Goal: Task Accomplishment & Management: Use online tool/utility

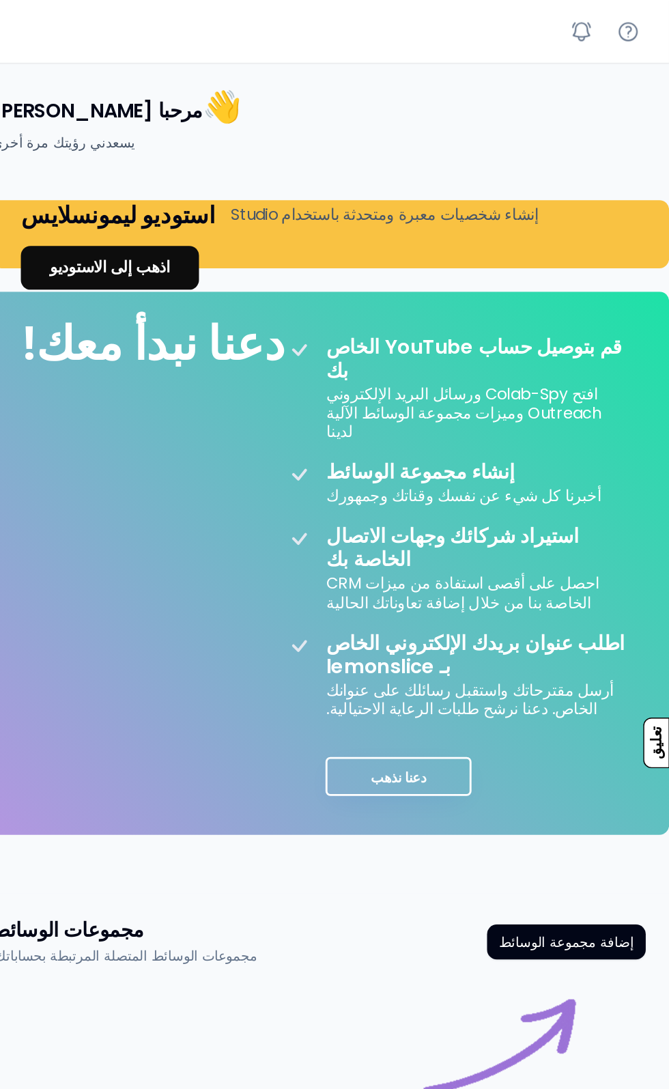
click at [485, 531] on button "دعنا نذهب" at bounding box center [479, 544] width 102 height 27
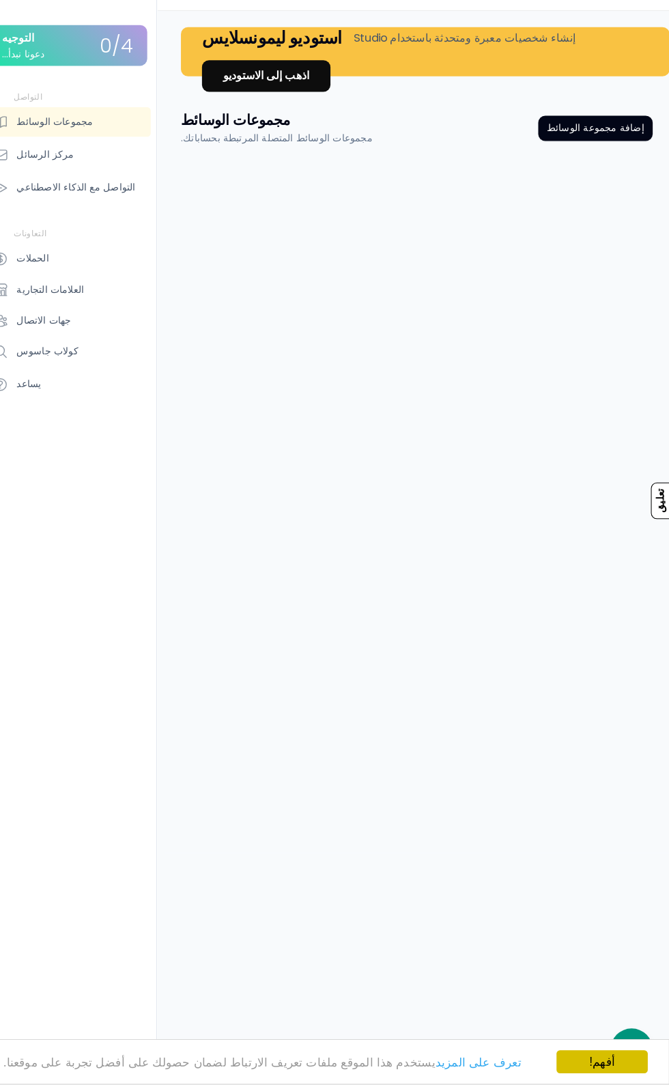
click at [604, 1073] on font "أفهم!" at bounding box center [603, 1066] width 25 height 13
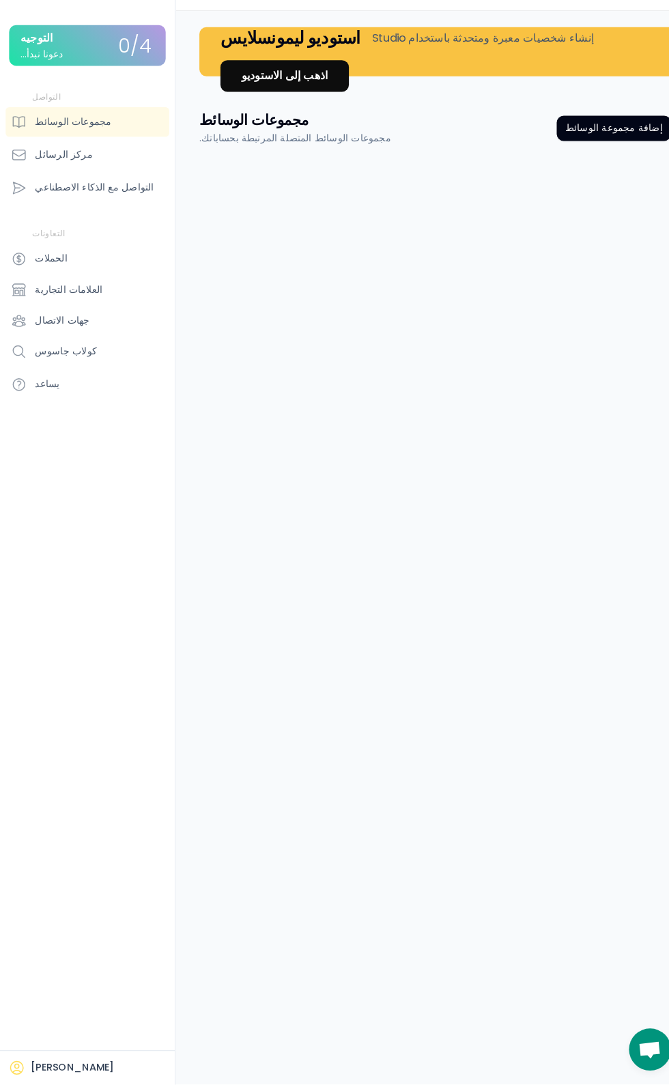
click at [531, 995] on div "مرحبا ياارانكا 👋 يسعدني رؤيتك مرة أخرى استوديو ليمونسلايس إنشاء شخصيات معبرة وم…" at bounding box center [334, 544] width 669 height 1089
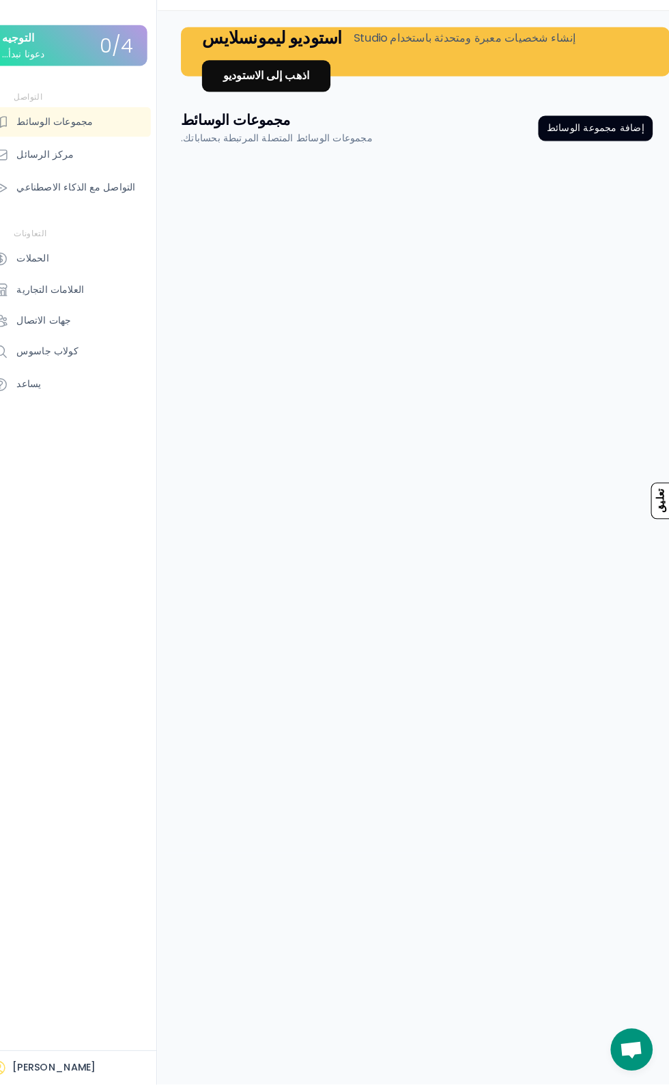
click at [591, 158] on font "إضافة مجموعة الوسائط" at bounding box center [597, 159] width 95 height 14
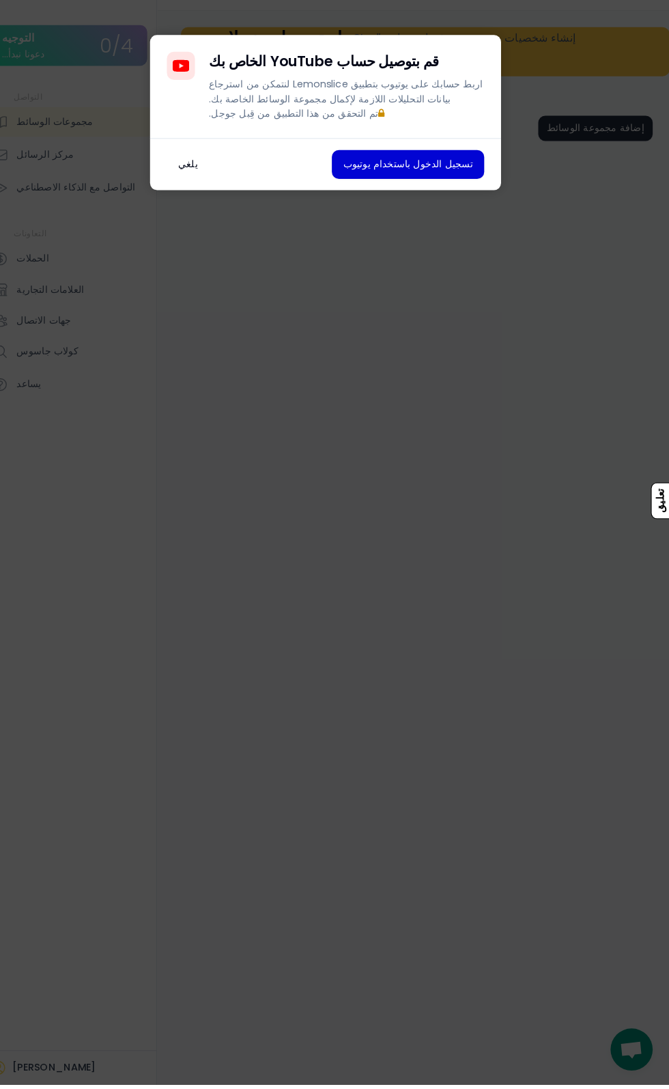
click at [201, 201] on font "يلغي" at bounding box center [200, 194] width 19 height 14
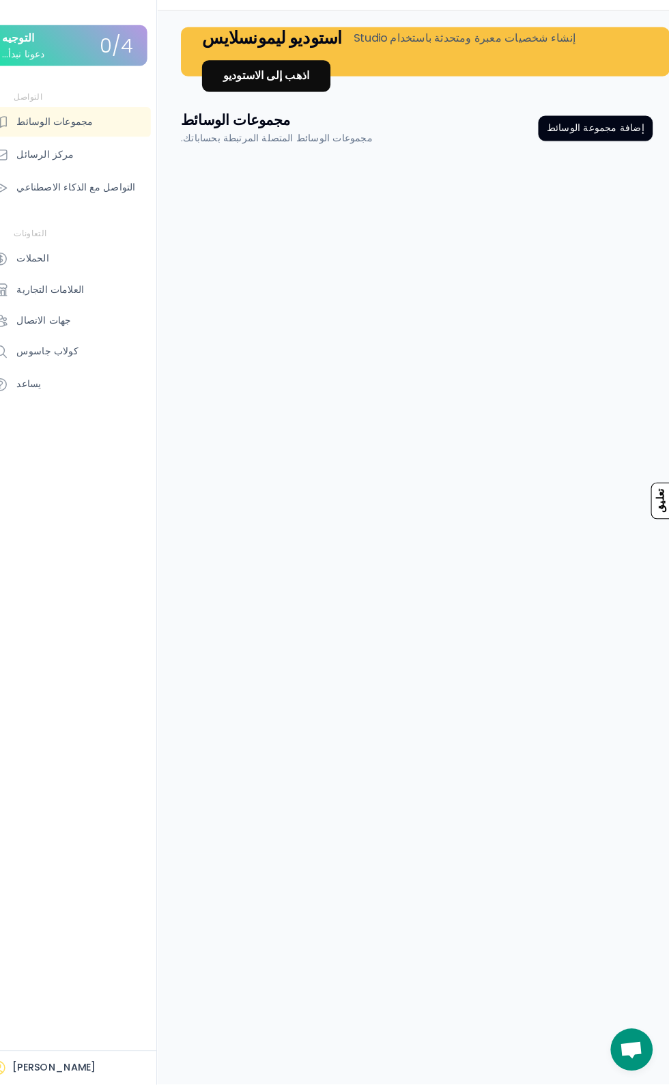
click at [636, 684] on div "مجموعات الوسائط مجموعات الوسائط المتصلة المرتبطة بحساباتك. إضافة مجموعة الوسائط…" at bounding box center [424, 494] width 492 height 739
click at [655, 533] on font "تعليق" at bounding box center [660, 521] width 11 height 23
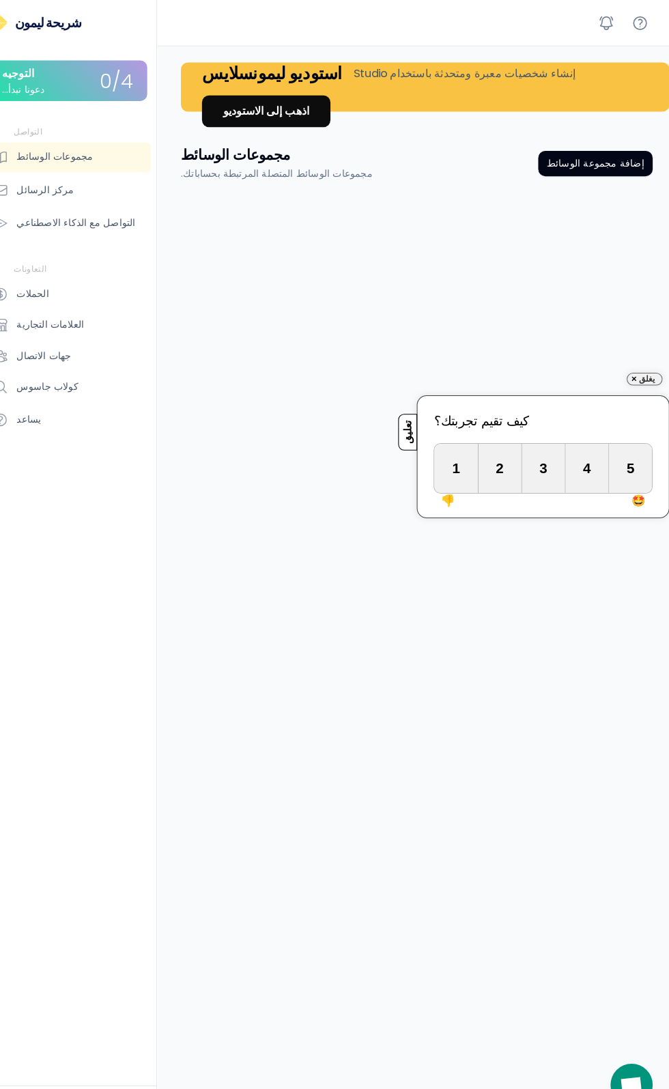
click at [608, 763] on div "مجموعات الوسائط مجموعات الوسائط المتصلة المرتبطة بحساباتك. إضافة مجموعة الوسائط…" at bounding box center [424, 494] width 492 height 739
click at [269, 470] on div "مجموعات الوسائط مجموعات الوسائط المتصلة المرتبطة بحساباتك. إضافة مجموعة الوسائط…" at bounding box center [424, 494] width 492 height 739
click at [635, 352] on div "مجموعات الوسائط مجموعات الوسائط المتصلة المرتبطة بحساباتك. إضافة مجموعة الوسائط…" at bounding box center [424, 494] width 492 height 739
click at [634, 368] on img at bounding box center [635, 369] width 8 height 8
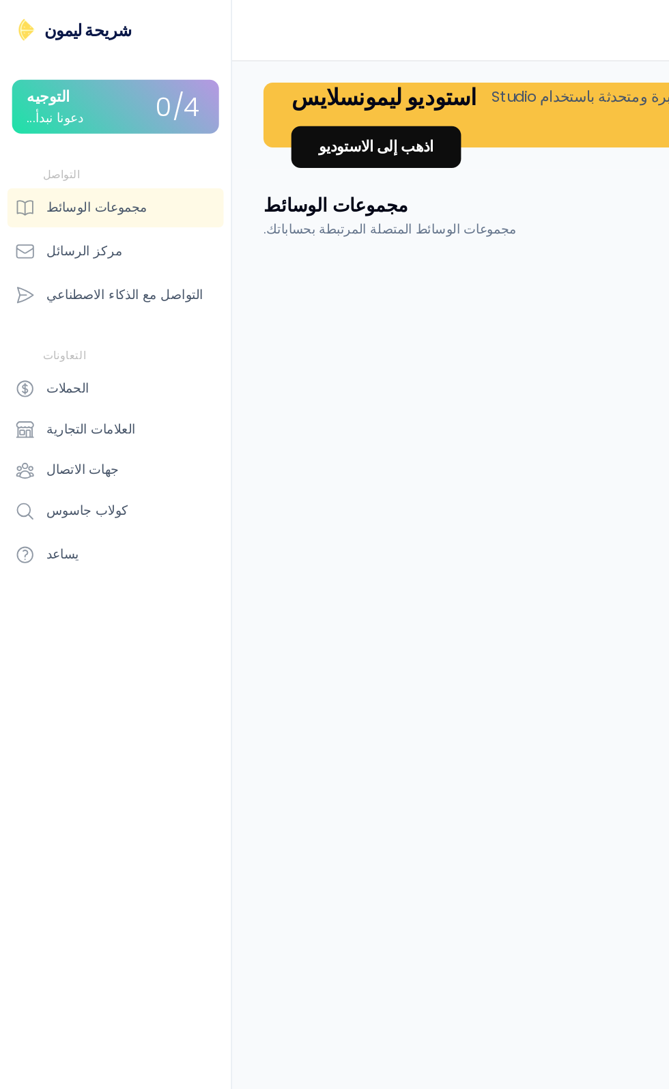
click at [37, 152] on font "مجموعات الوسائط" at bounding box center [71, 152] width 74 height 14
click at [48, 71] on font "التوجيه" at bounding box center [35, 72] width 31 height 16
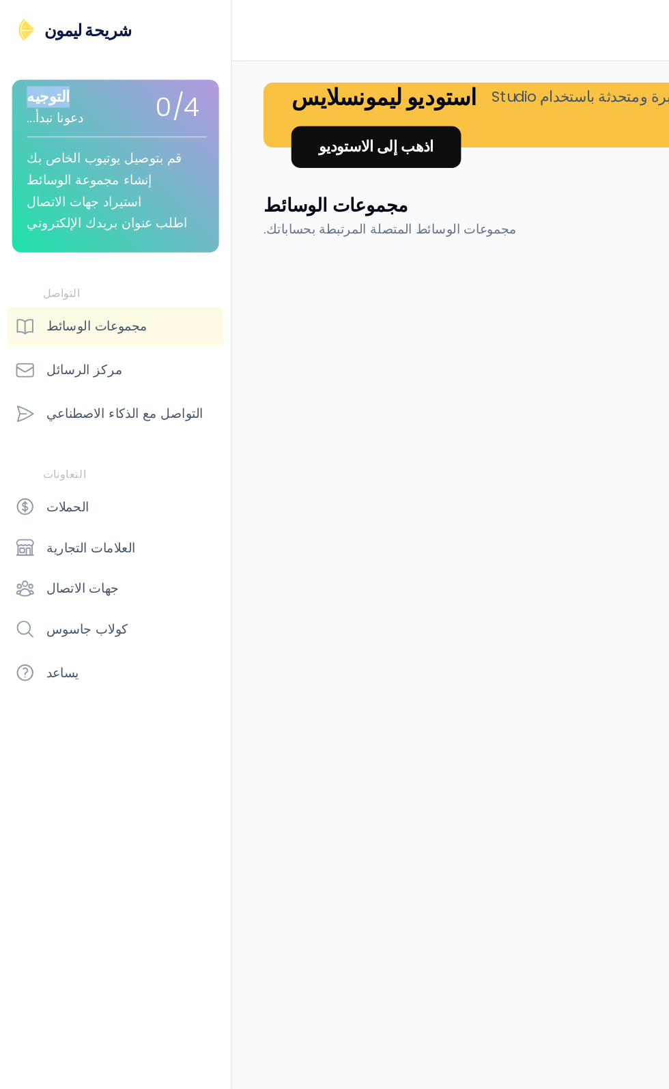
click at [46, 85] on font "دعونا نبدأ..." at bounding box center [41, 87] width 42 height 14
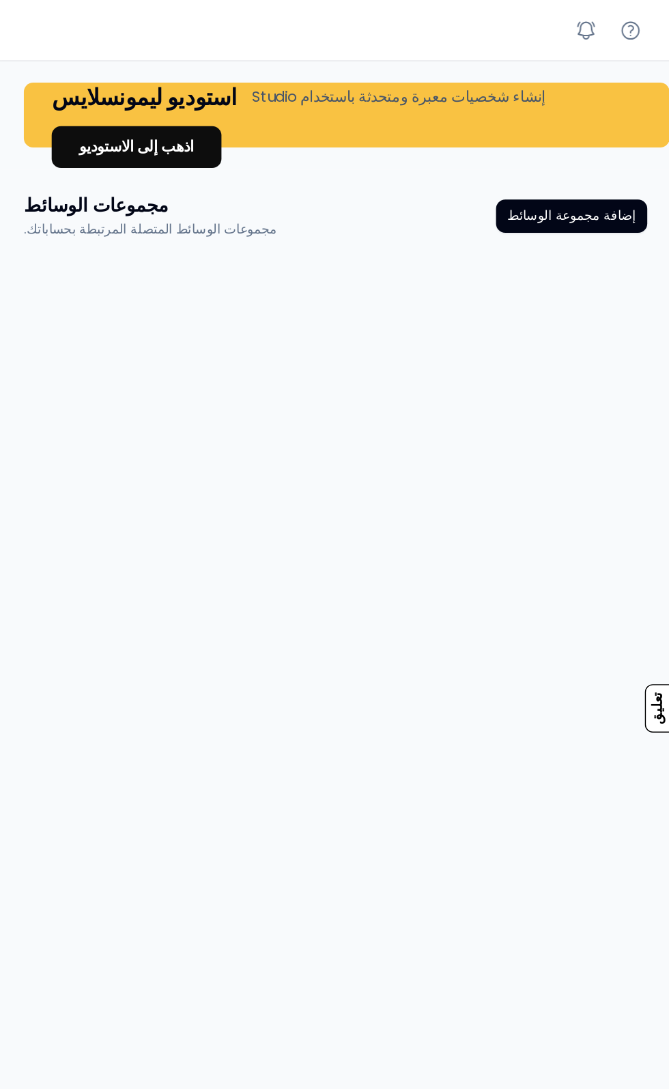
click at [587, 156] on font "إضافة مجموعة الوسائط" at bounding box center [597, 159] width 95 height 14
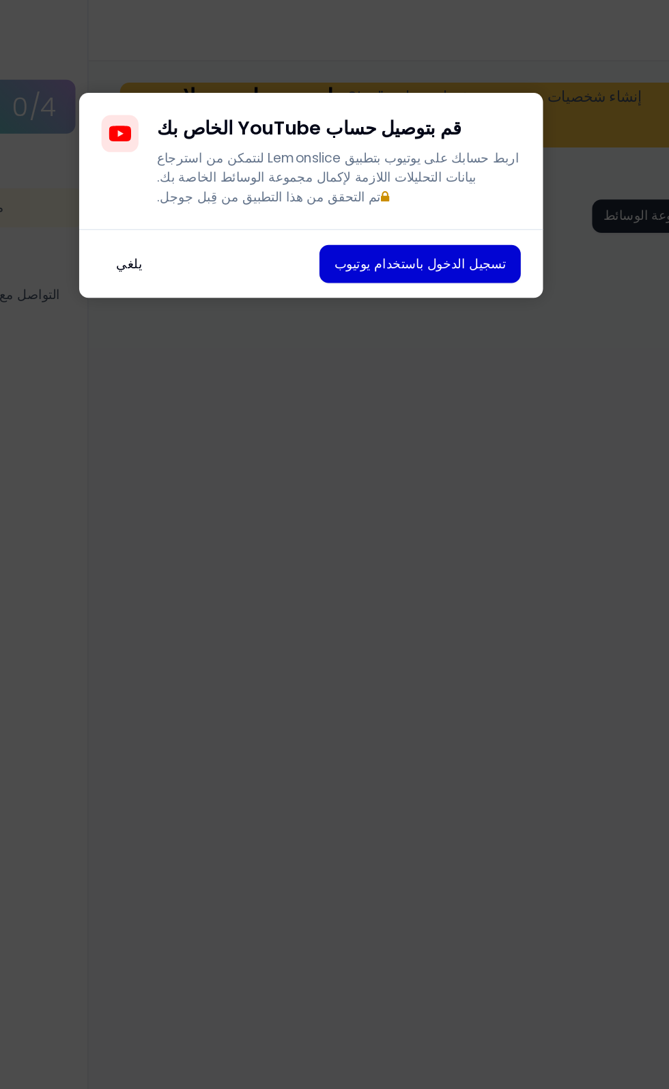
click at [391, 201] on font "تسجيل الدخول باستخدام يوتيوب" at bounding box center [415, 194] width 126 height 14
